Goal: Information Seeking & Learning: Learn about a topic

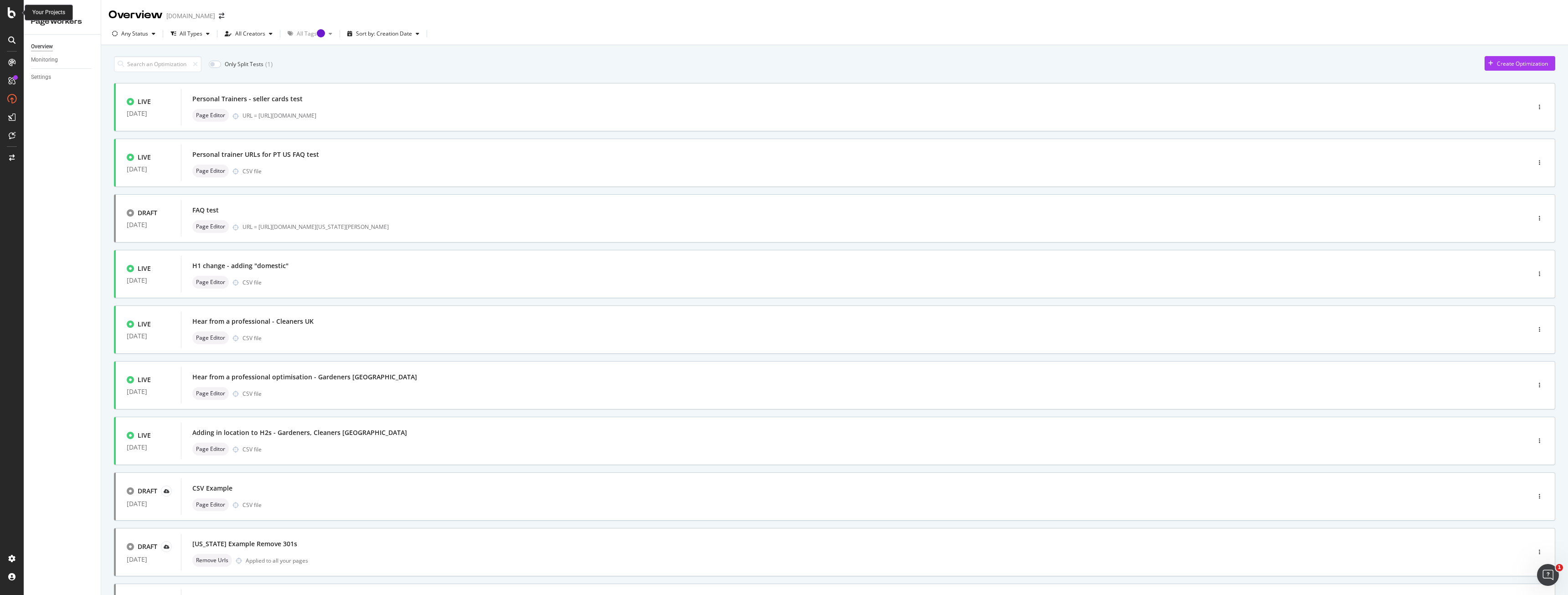
click at [10, 14] on icon at bounding box center [12, 13] width 8 height 11
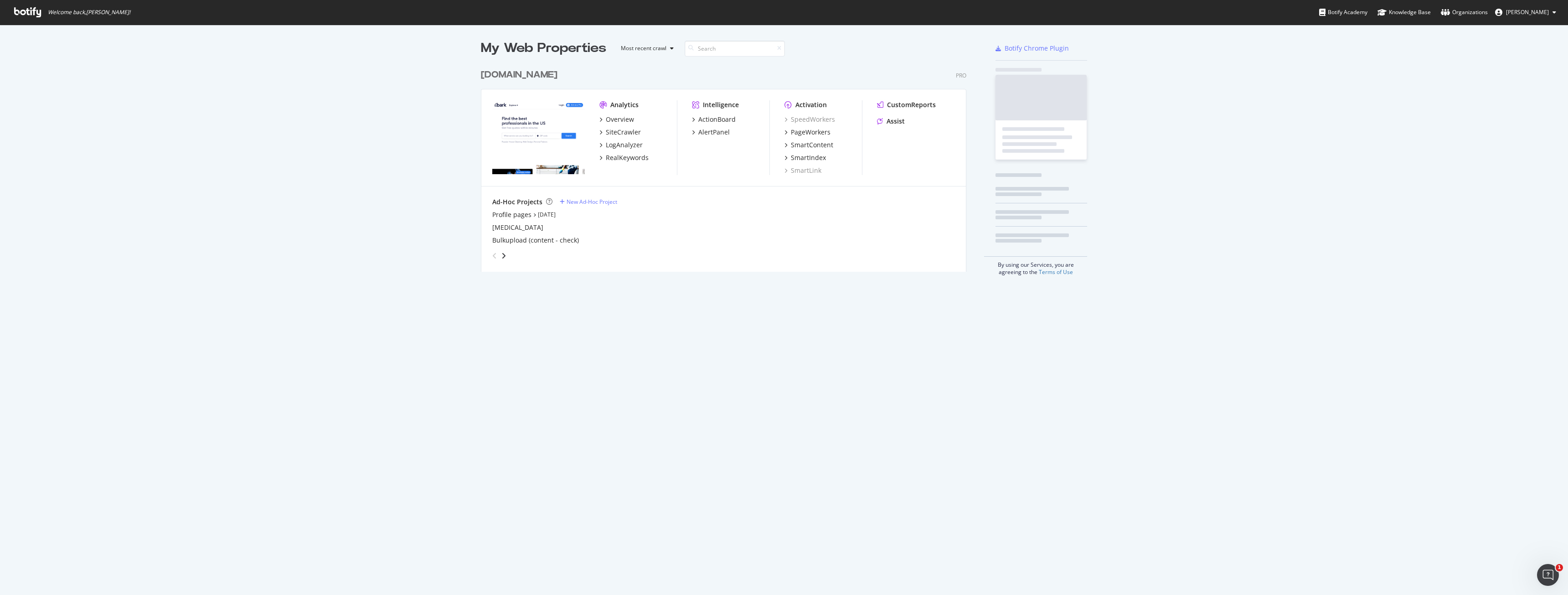
scroll to position [588, 1555]
click at [600, 119] on div "Overview" at bounding box center [617, 119] width 35 height 9
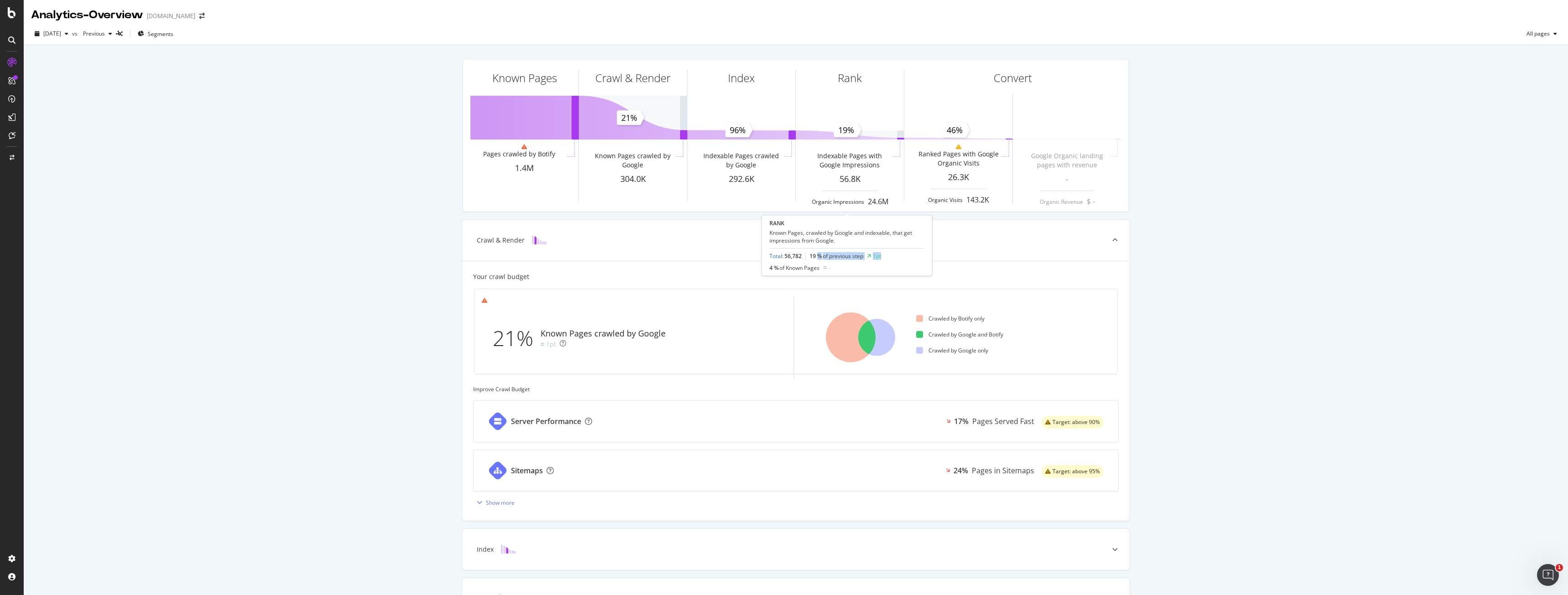
drag, startPoint x: 817, startPoint y: 256, endPoint x: 902, endPoint y: 255, distance: 85.0
click at [902, 255] on div "Total : 56,782 19 % of previous step 1pt" at bounding box center [847, 256] width 155 height 8
click at [906, 255] on div "Total : 56,782 19 % of previous step 1pt" at bounding box center [847, 256] width 155 height 8
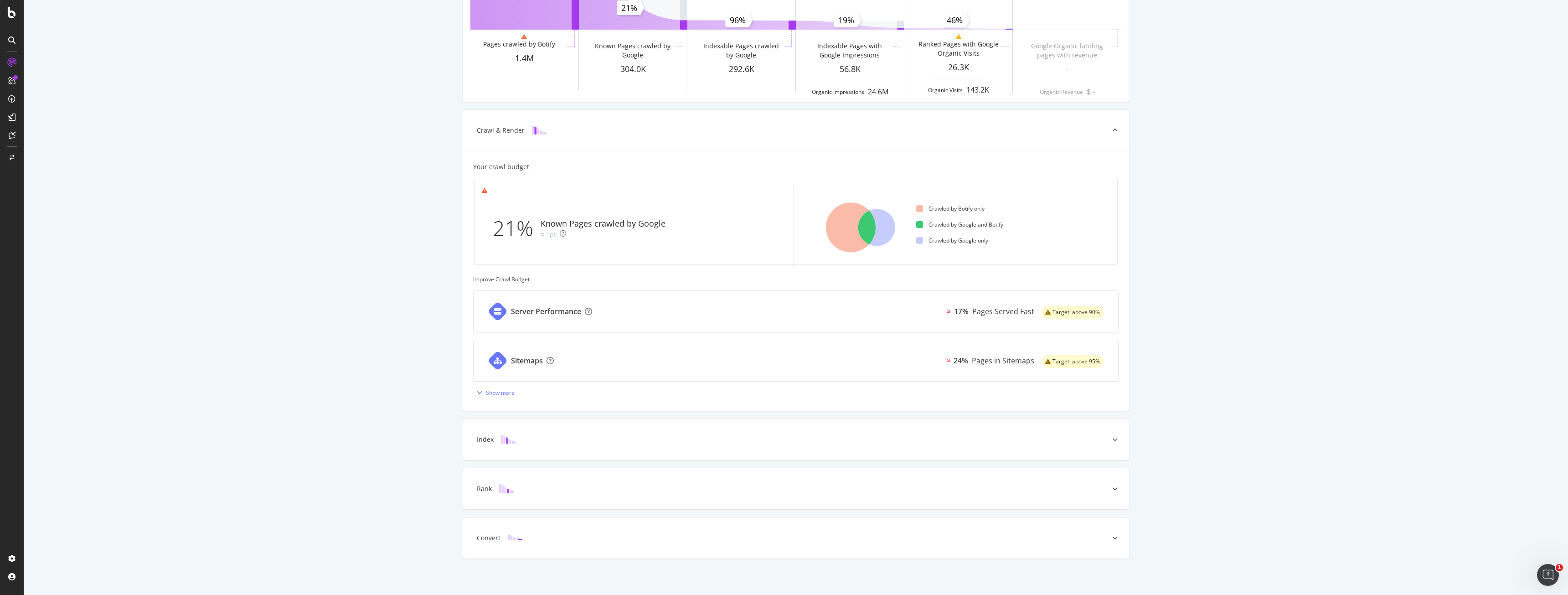
scroll to position [113, 0]
